Goal: Navigation & Orientation: Find specific page/section

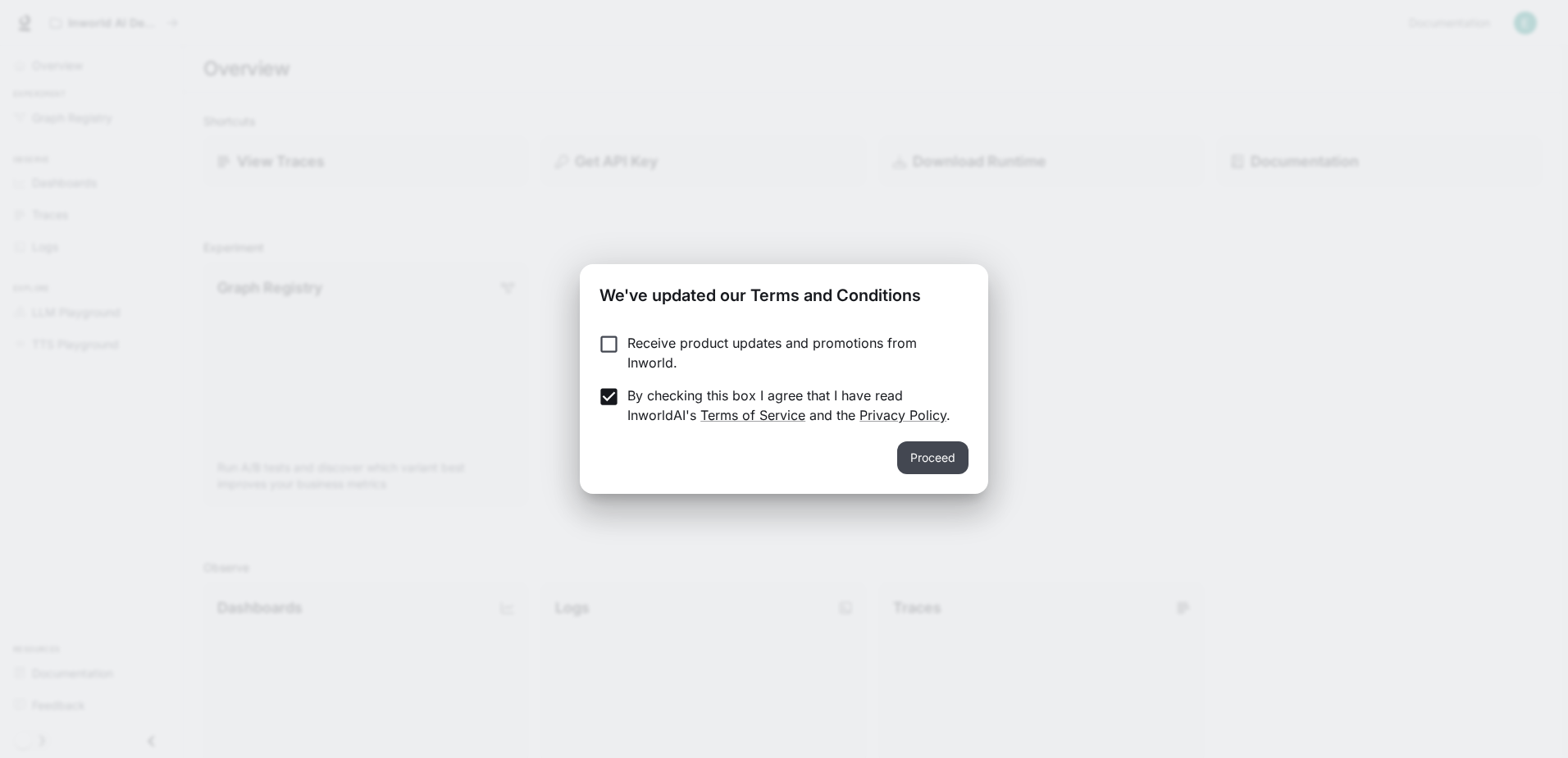
click at [957, 455] on button "Proceed" at bounding box center [932, 457] width 71 height 33
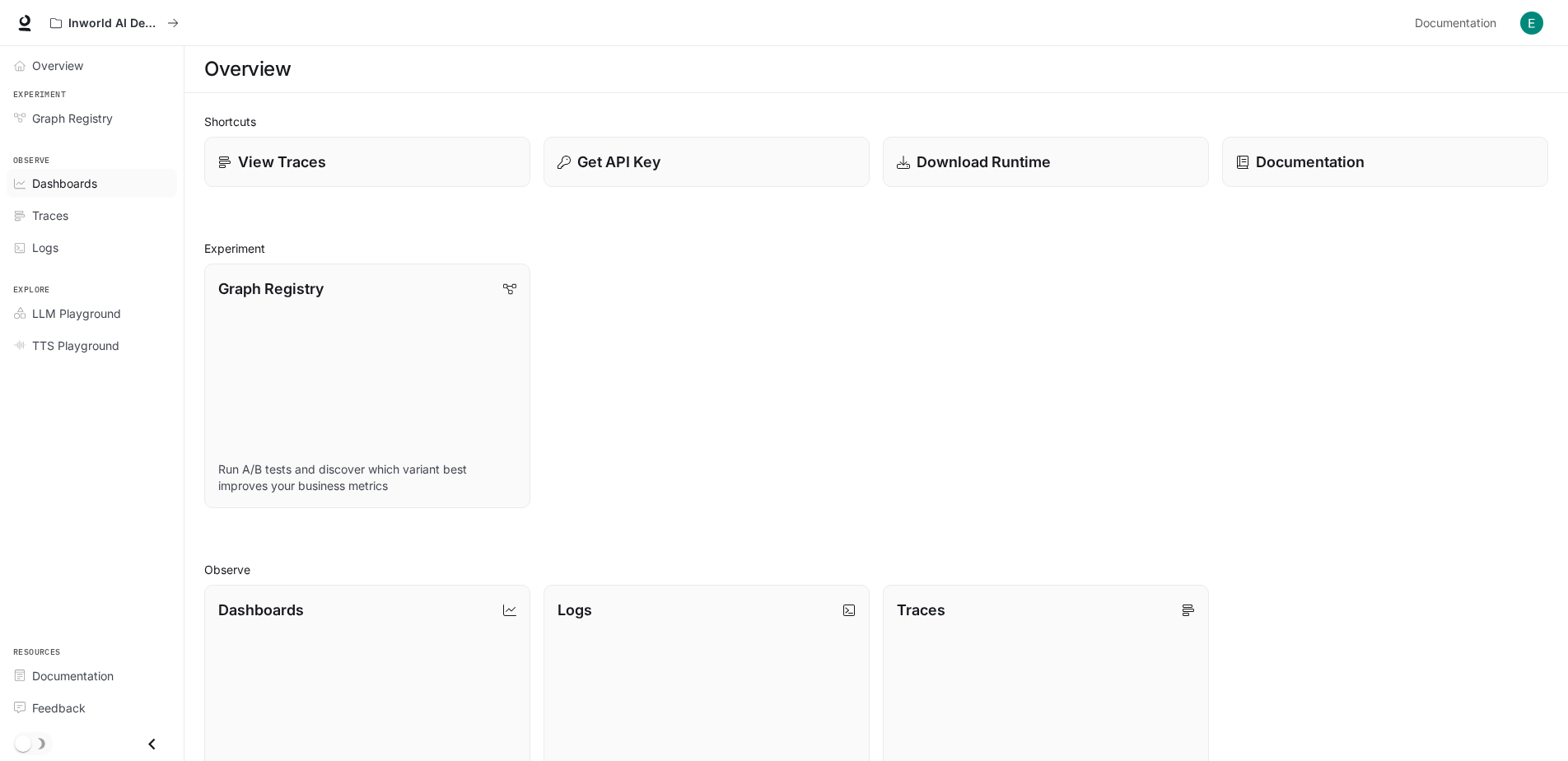
click at [80, 183] on span "Dashboards" at bounding box center [65, 183] width 65 height 17
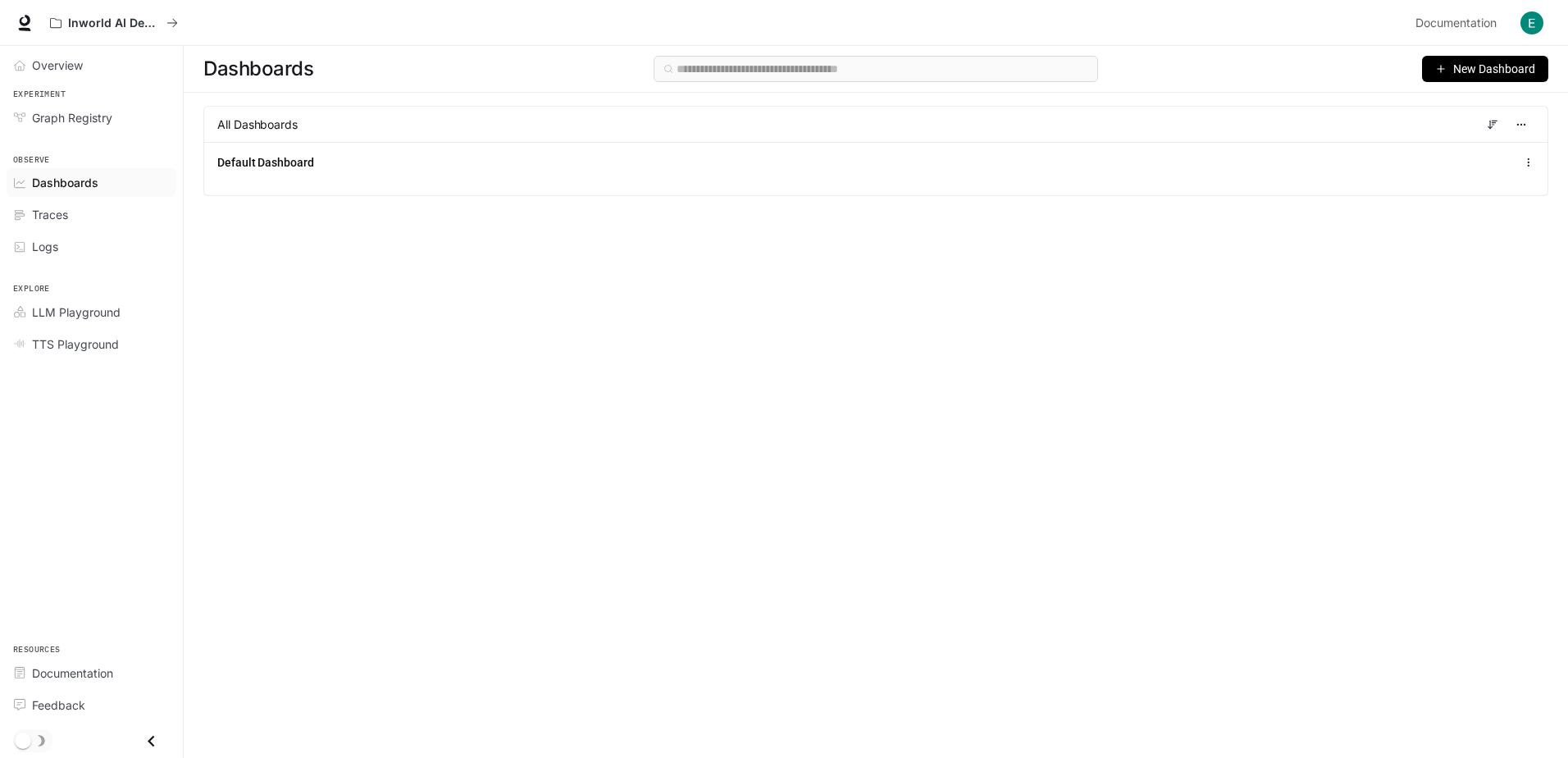
click at [253, 132] on span "All Dashboards" at bounding box center [257, 125] width 80 height 17
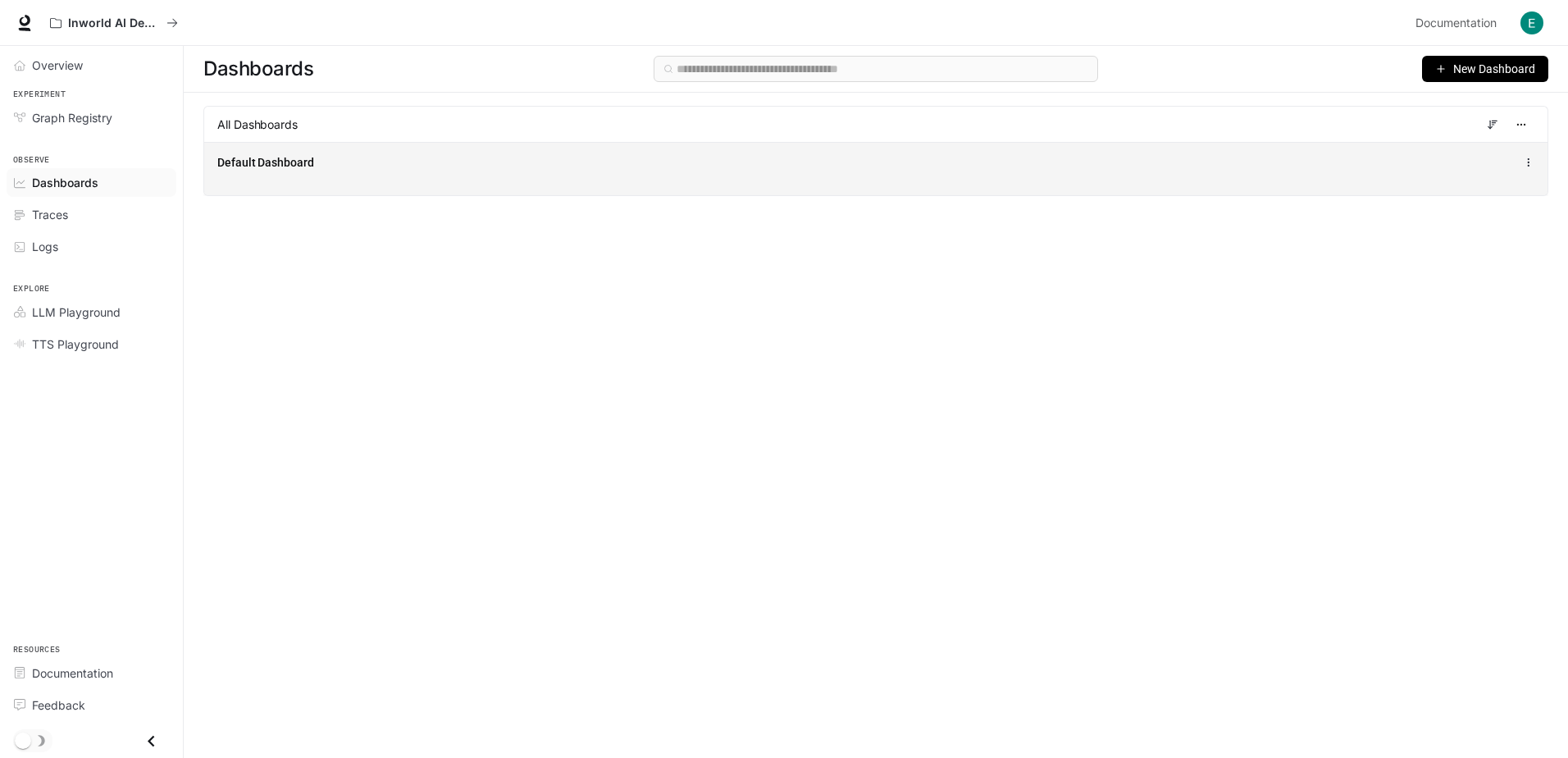
click at [262, 158] on span "Default Dashboard" at bounding box center [265, 163] width 97 height 17
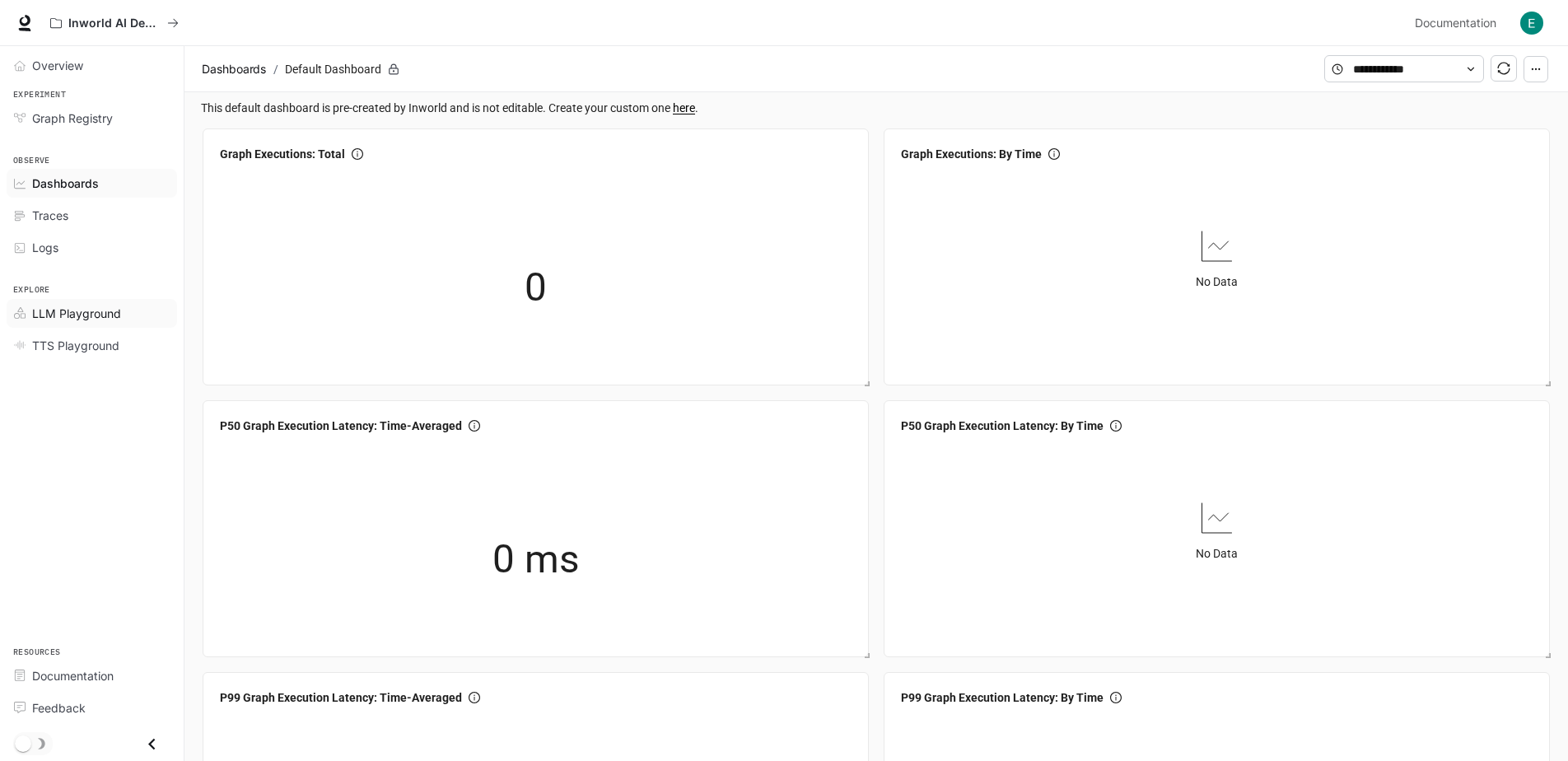
click at [76, 311] on span "LLM Playground" at bounding box center [76, 313] width 89 height 17
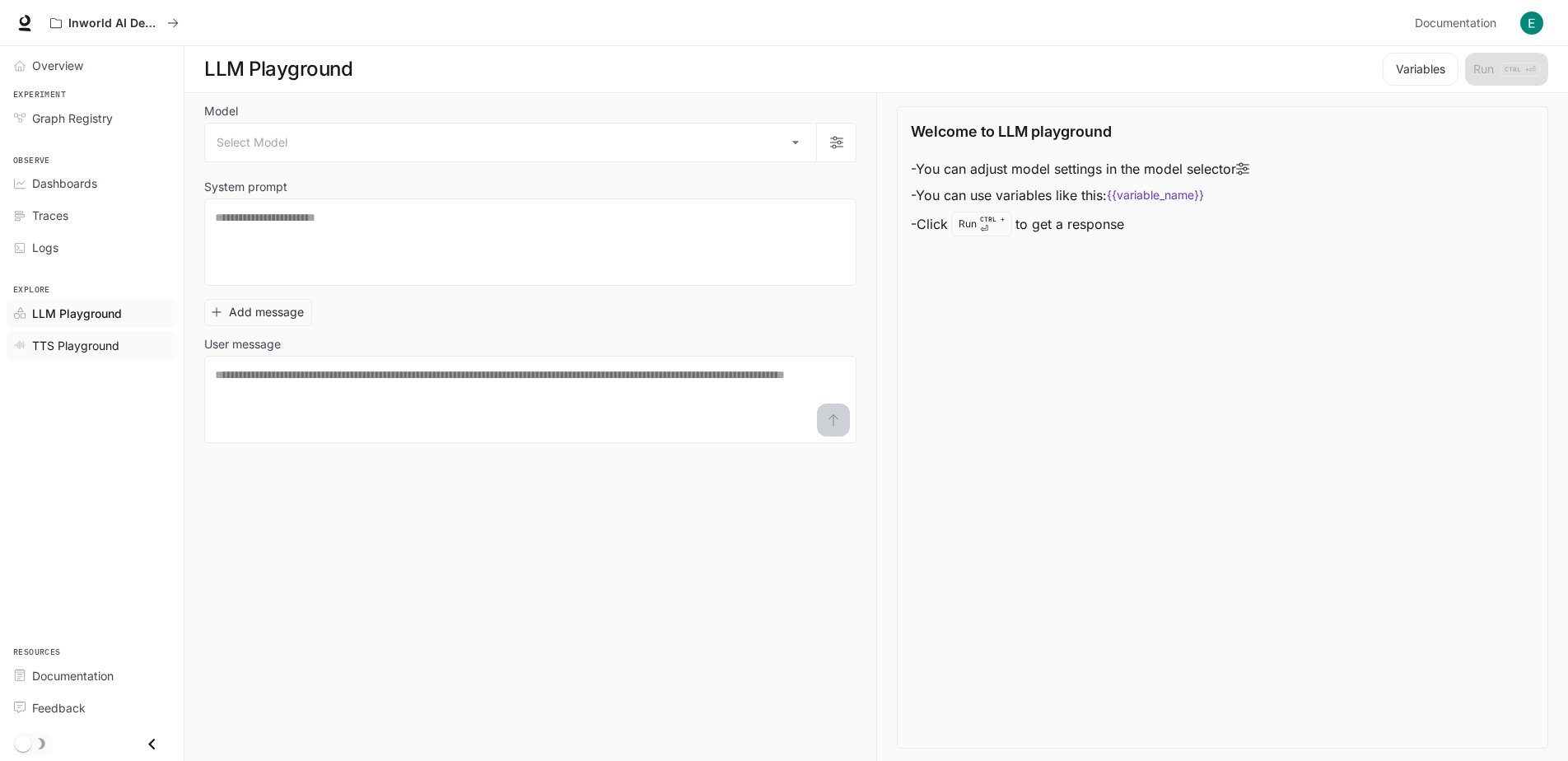
click at [75, 347] on span "TTS Playground" at bounding box center [75, 345] width 87 height 17
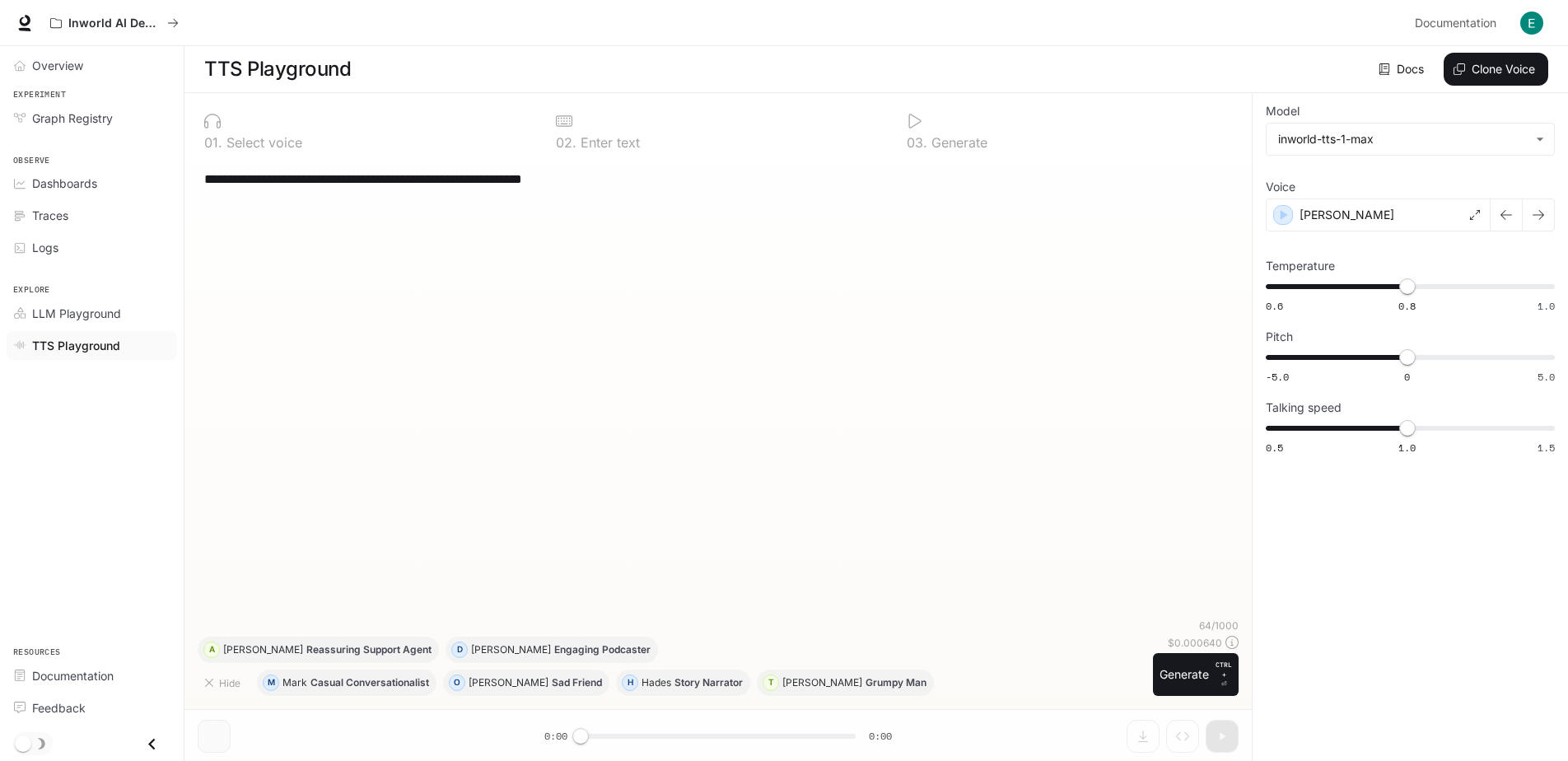
scroll to position [1, 0]
click at [59, 68] on span "Overview" at bounding box center [58, 65] width 51 height 17
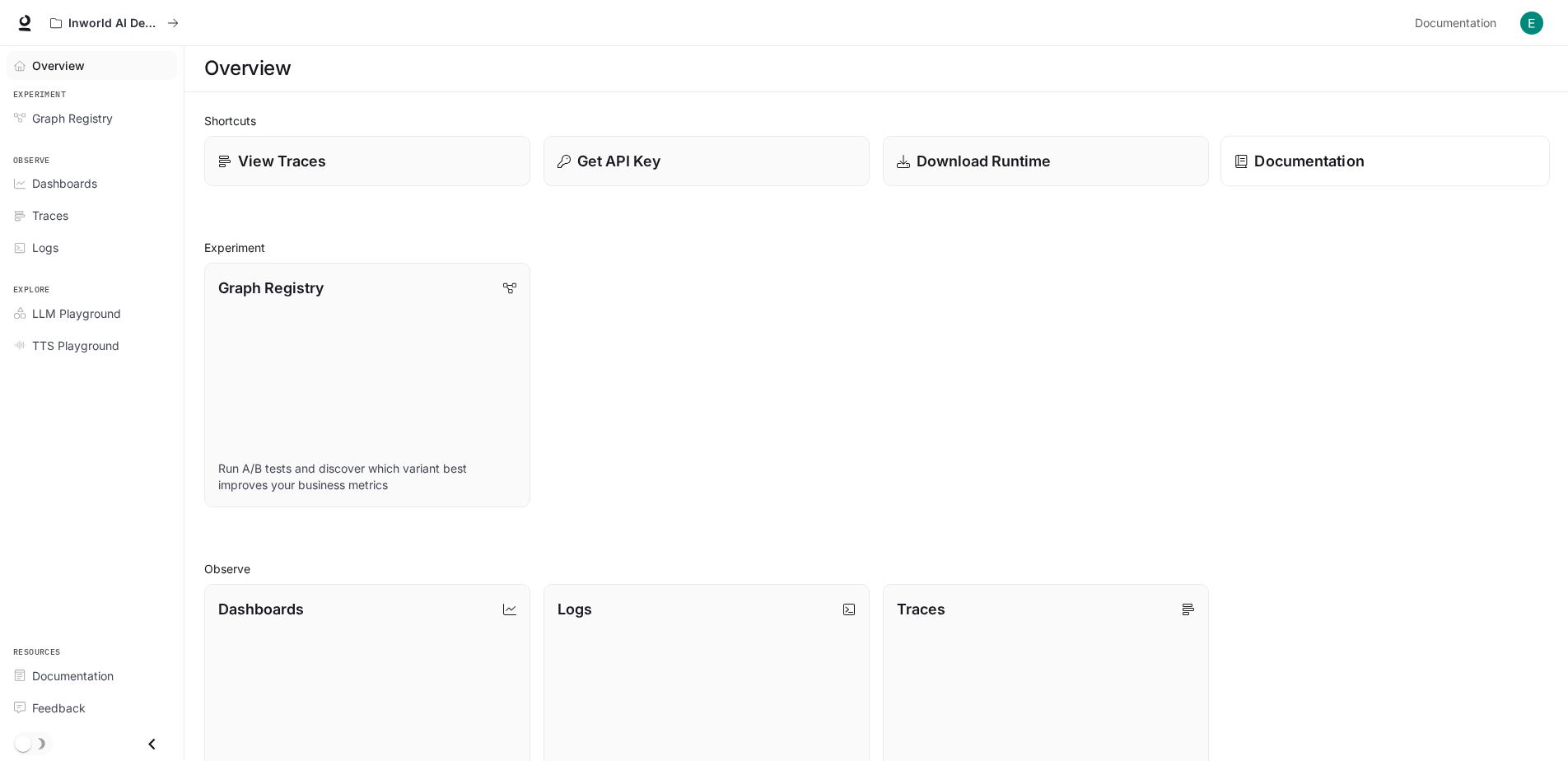
click at [1320, 167] on p "Documentation" at bounding box center [1308, 161] width 109 height 22
